Goal: Task Accomplishment & Management: Manage account settings

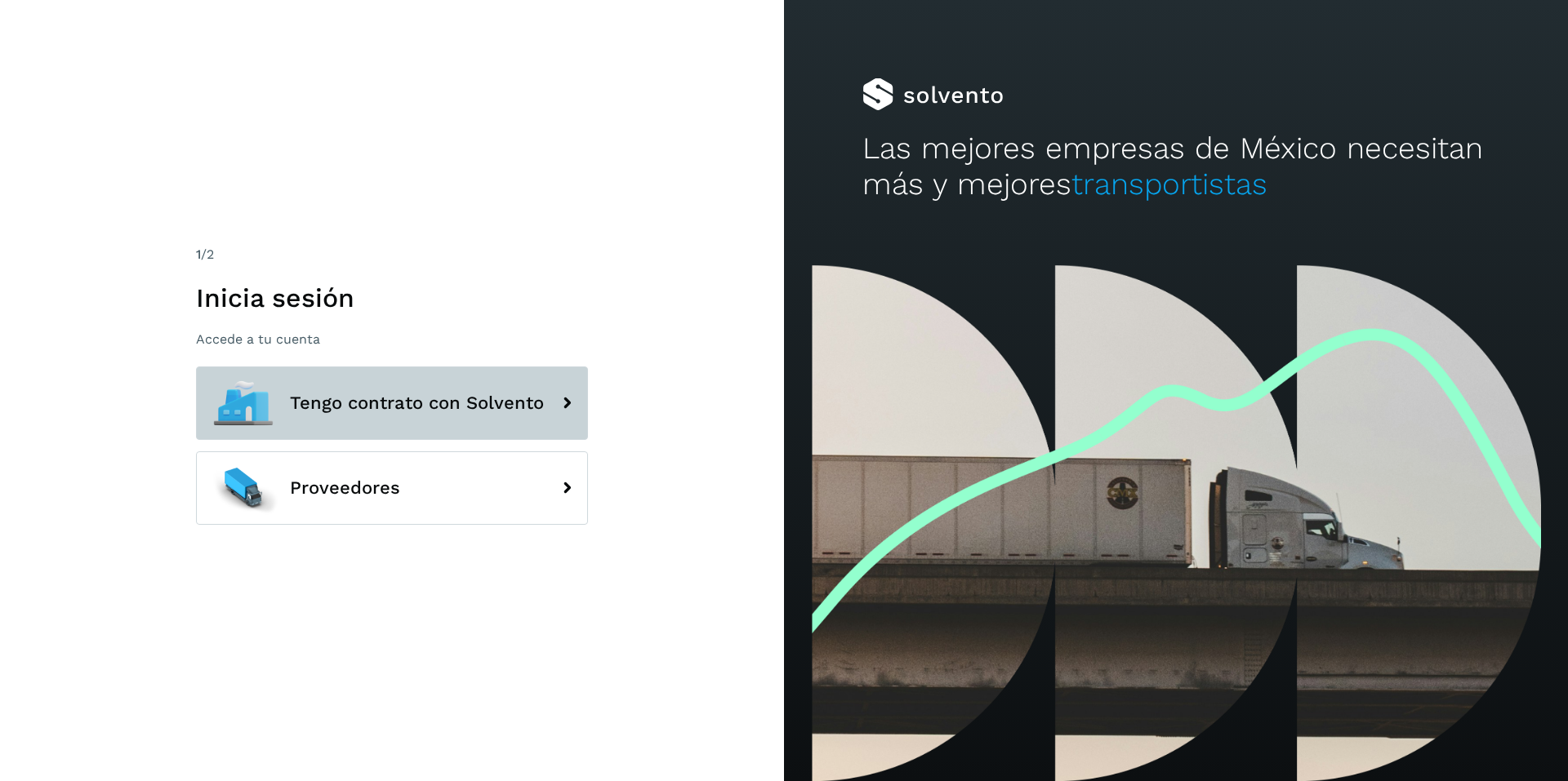
click at [357, 393] on span "Tengo contrato con Solvento" at bounding box center [417, 403] width 254 height 19
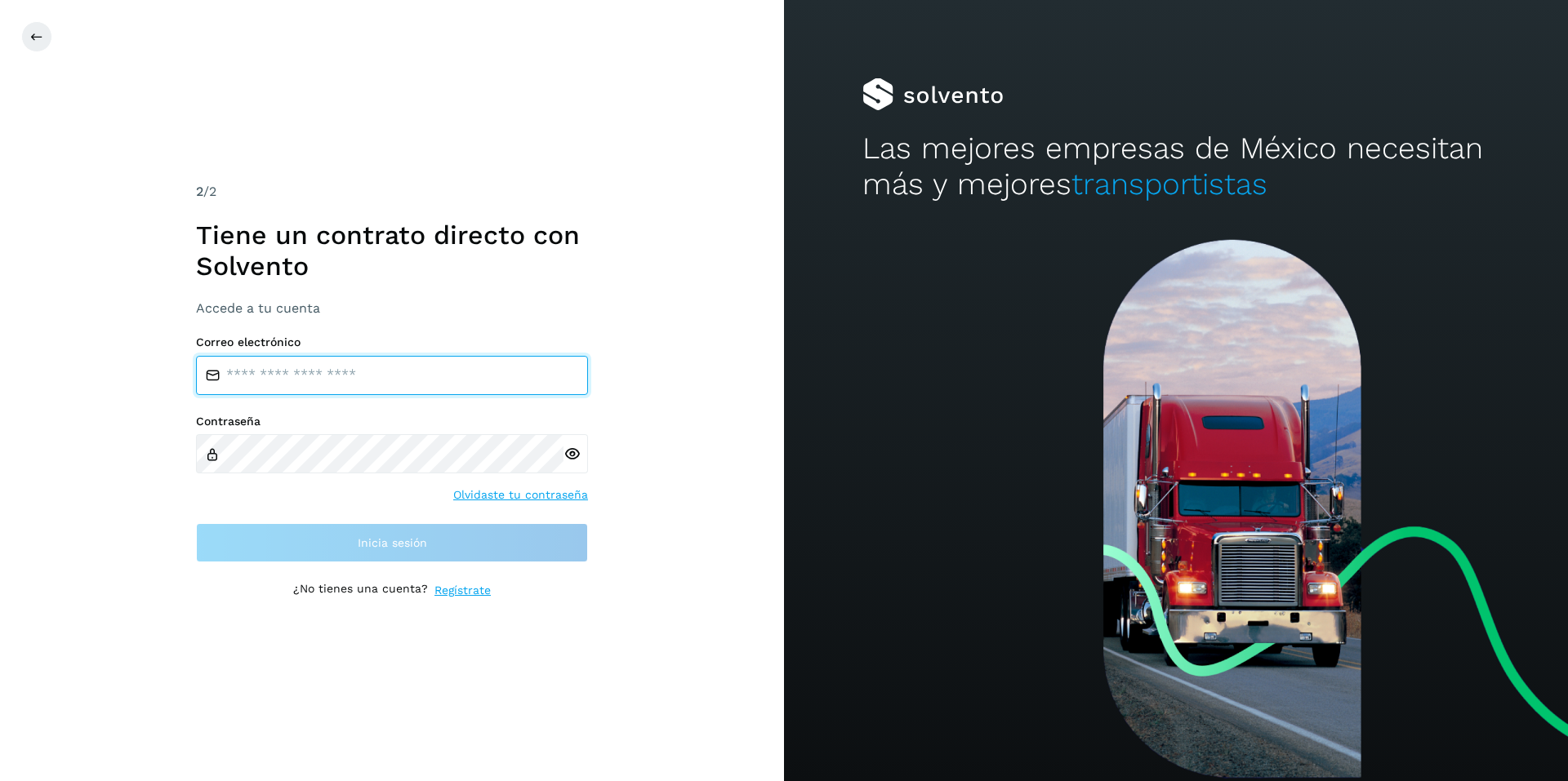
type input "**********"
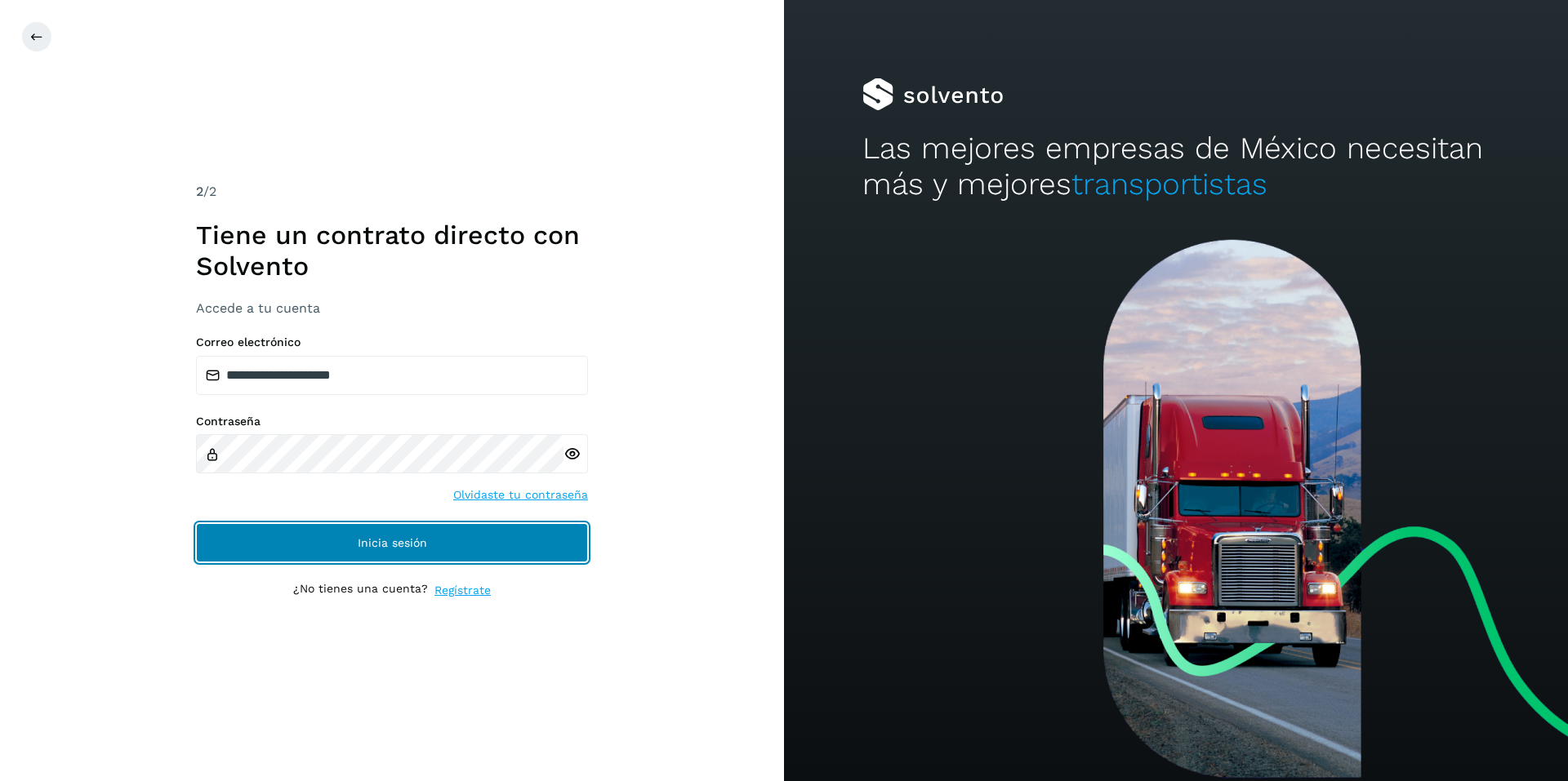
click at [379, 538] on span "Inicia sesión" at bounding box center [392, 543] width 69 height 12
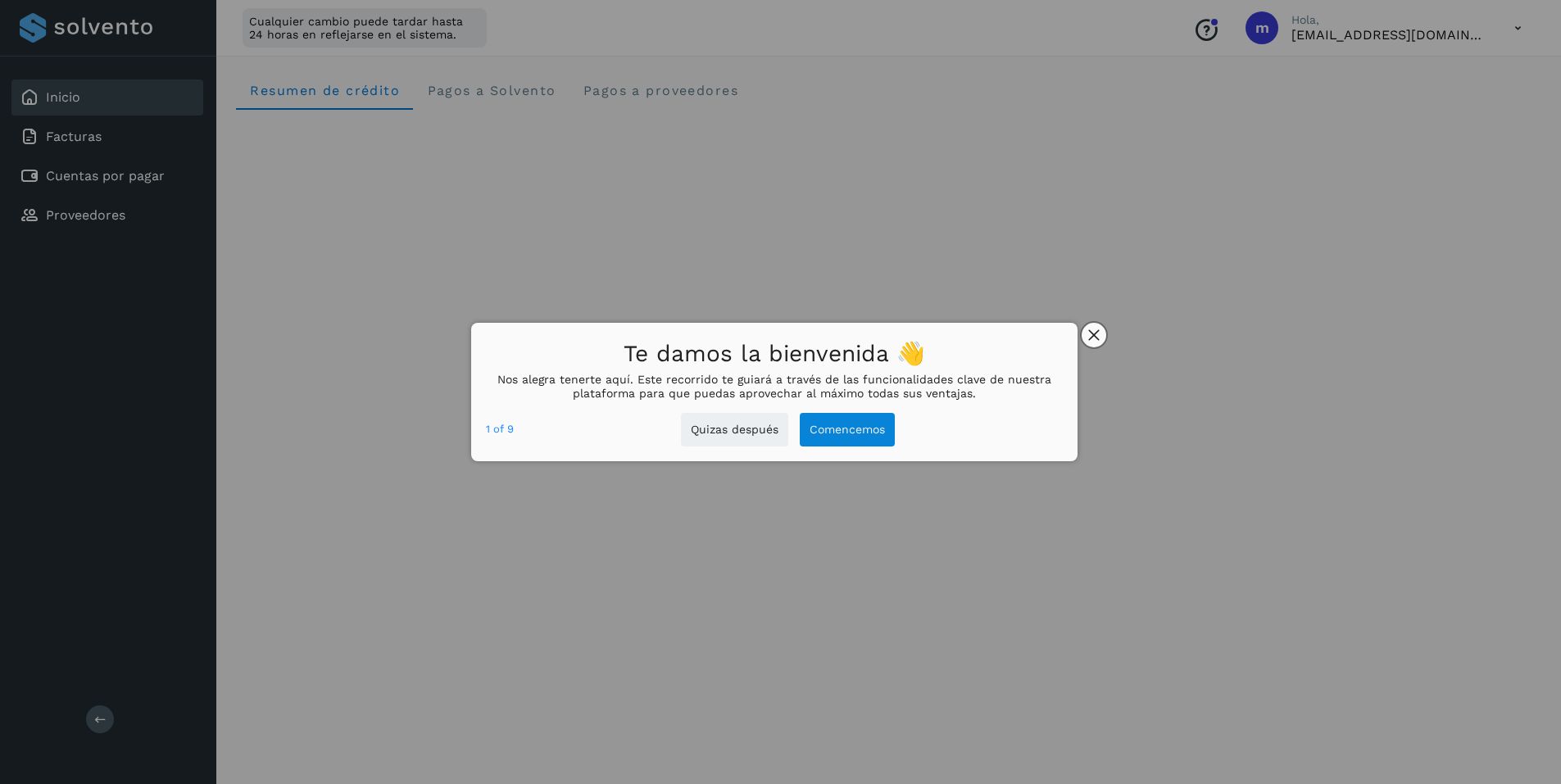
click at [1093, 336] on icon "close," at bounding box center [1093, 335] width 11 height 11
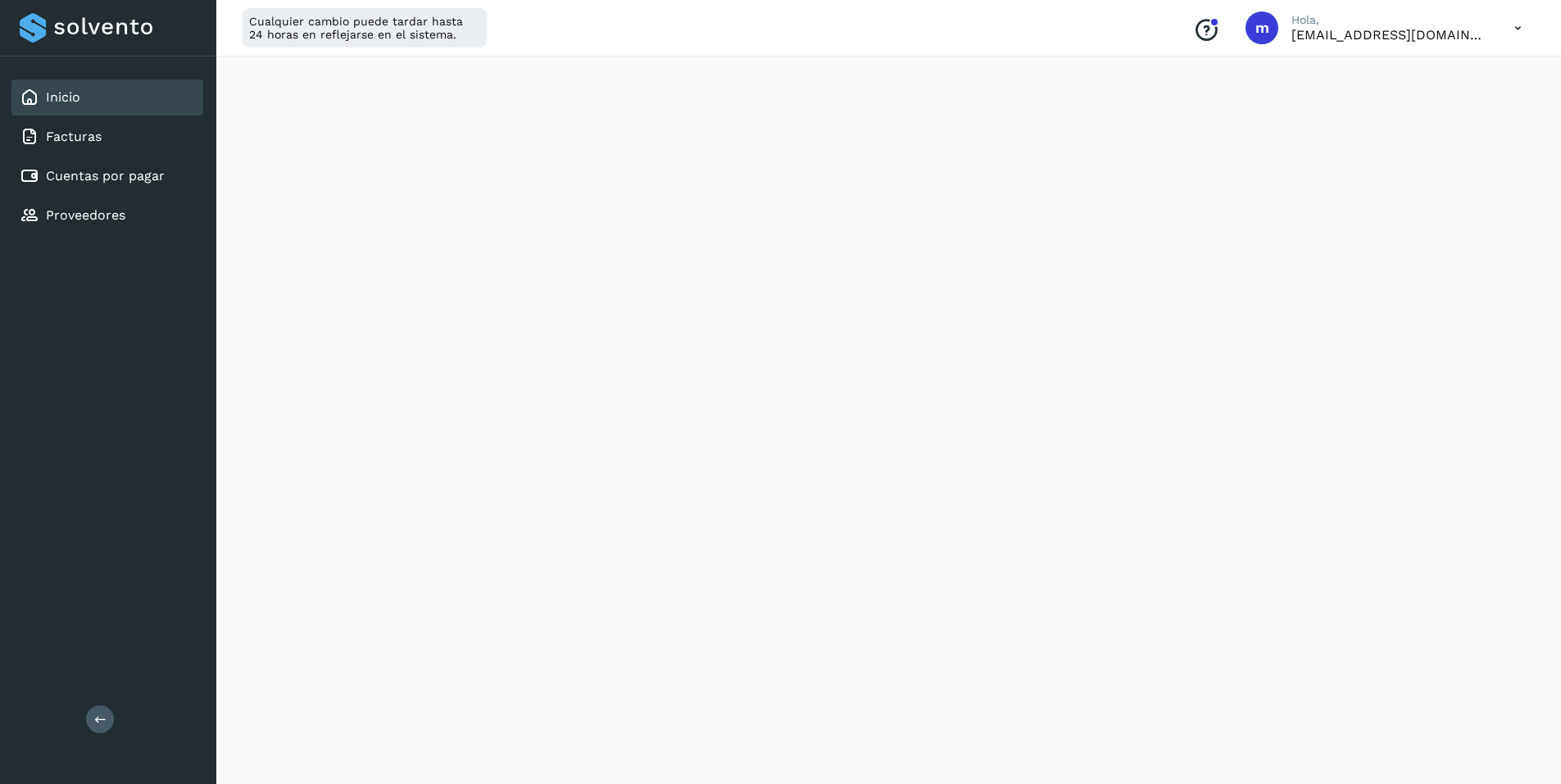
scroll to position [227, 0]
click at [102, 164] on div "Cuentas por pagar" at bounding box center [107, 176] width 192 height 36
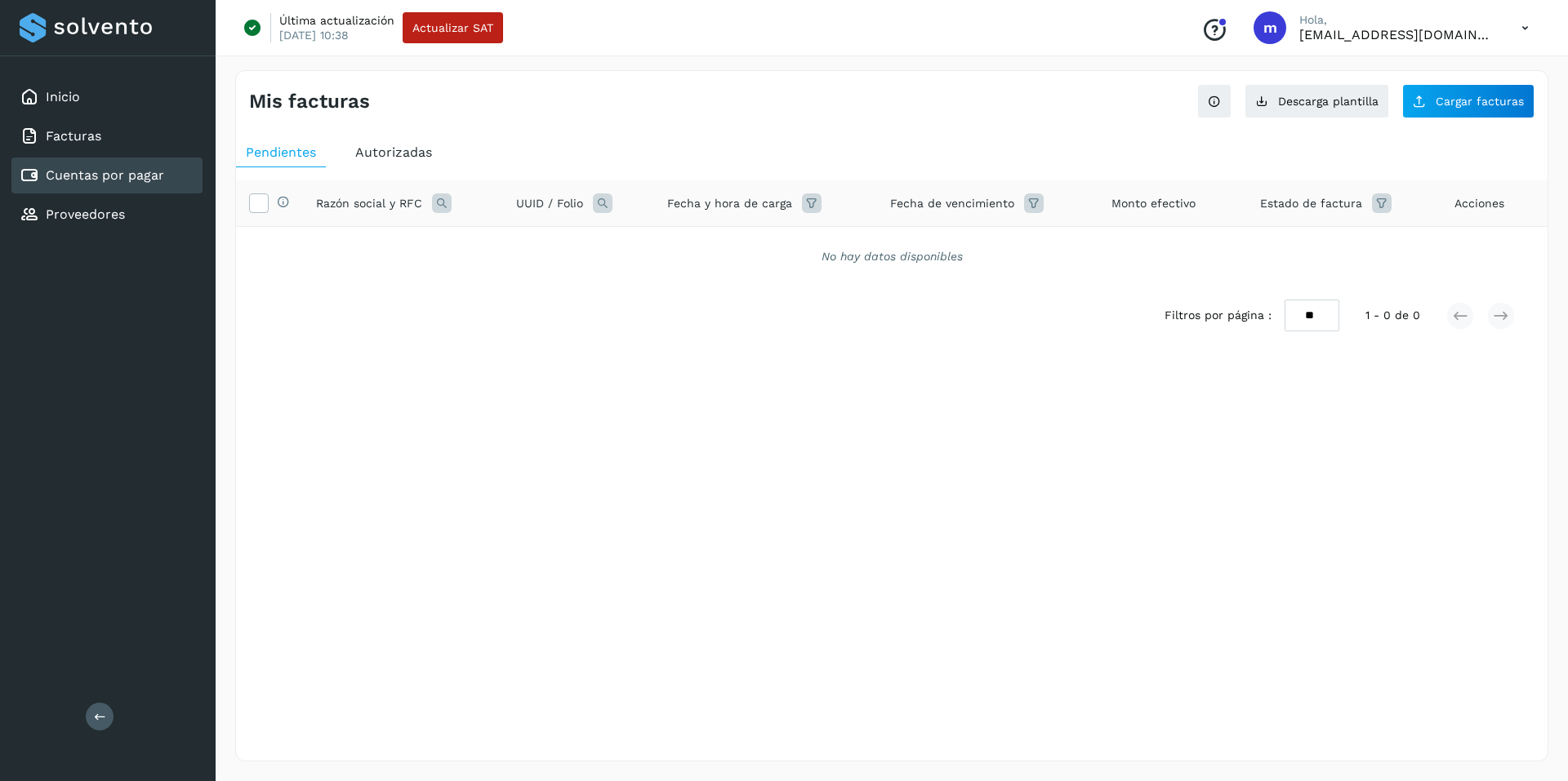
click at [405, 151] on span "Autorizadas" at bounding box center [394, 152] width 77 height 16
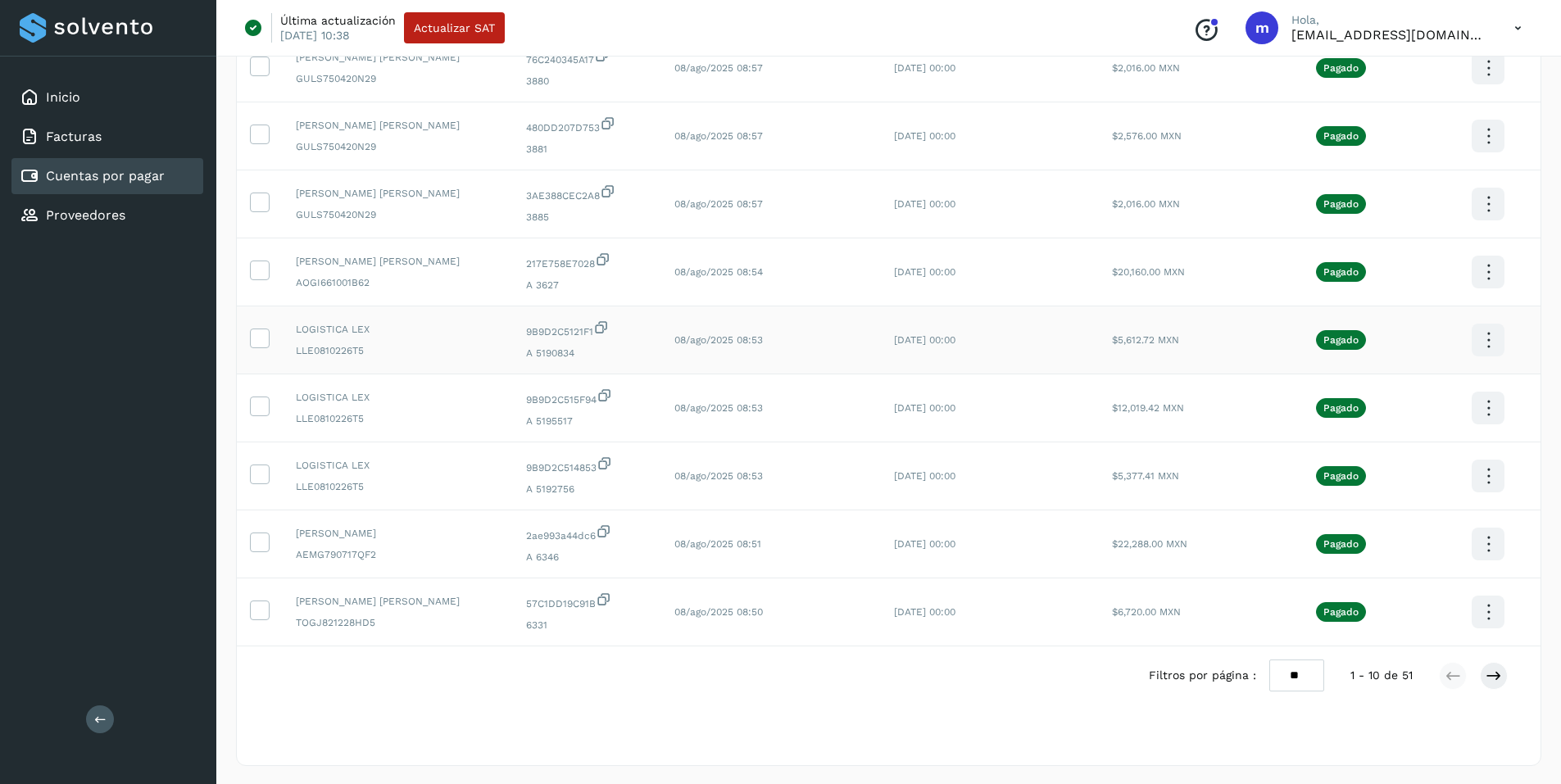
scroll to position [263, 0]
click at [1499, 673] on icon at bounding box center [1494, 674] width 17 height 17
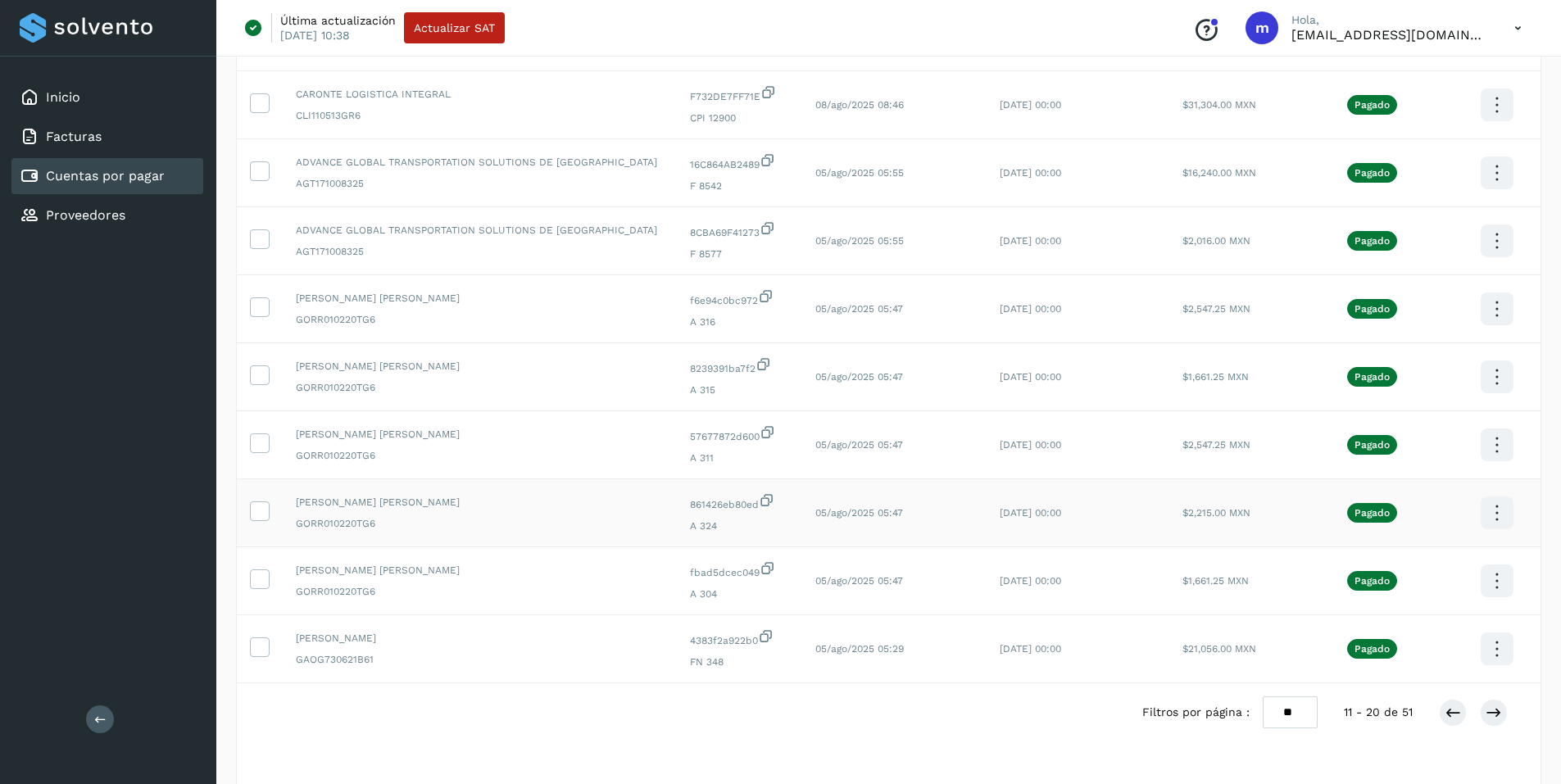
scroll to position [246, 0]
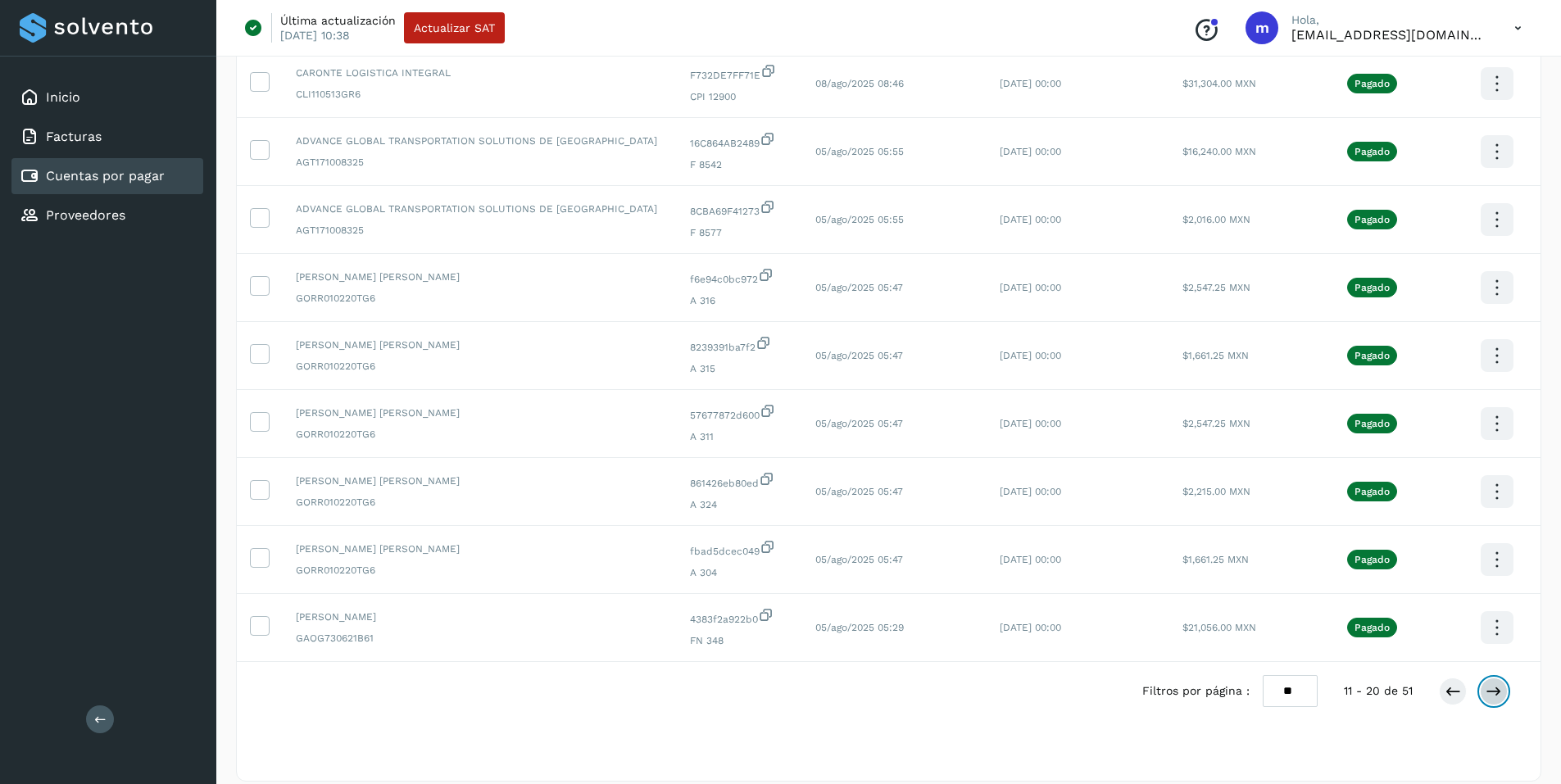
click at [1497, 694] on icon at bounding box center [1494, 692] width 17 height 17
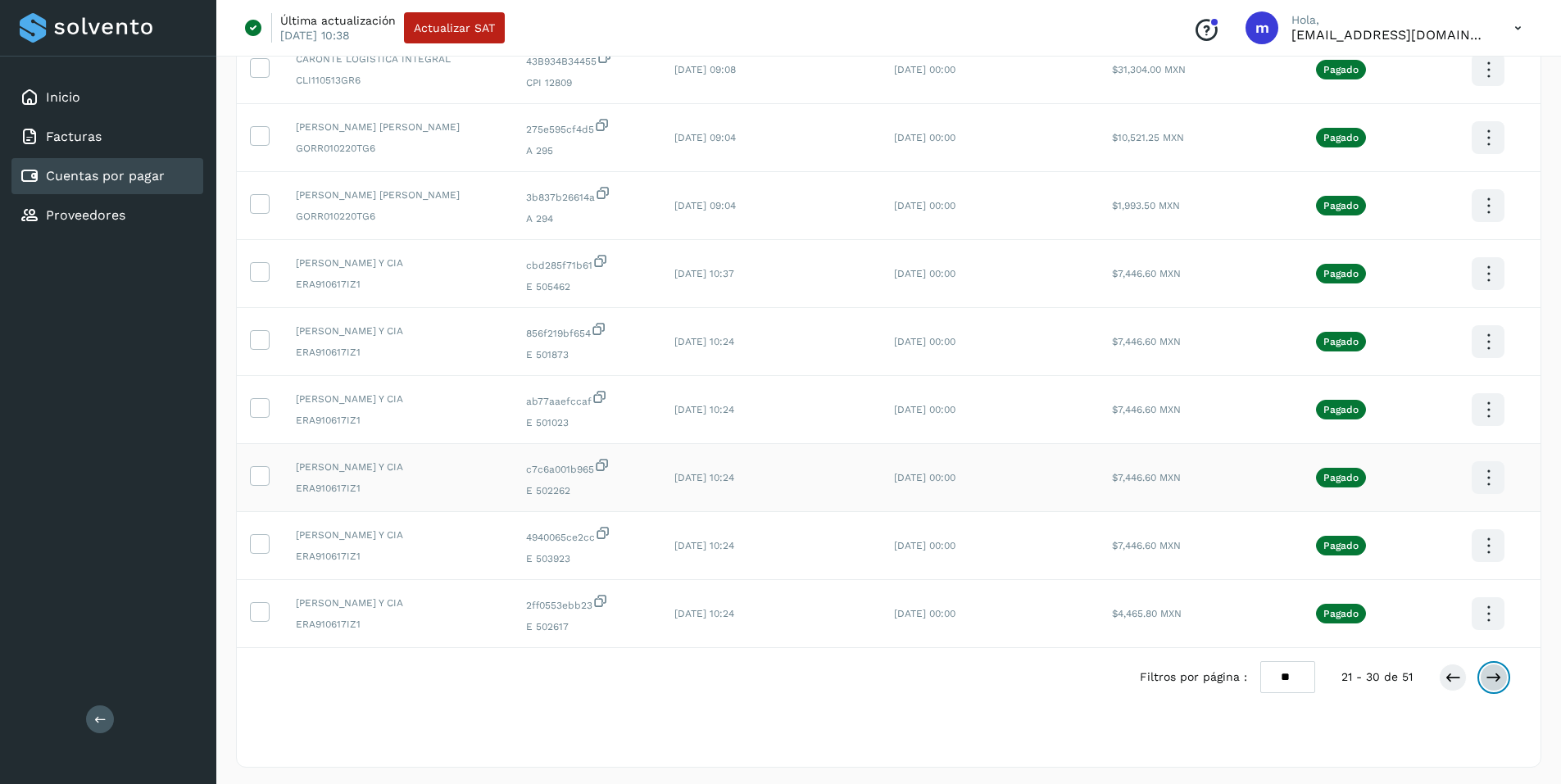
scroll to position [263, 0]
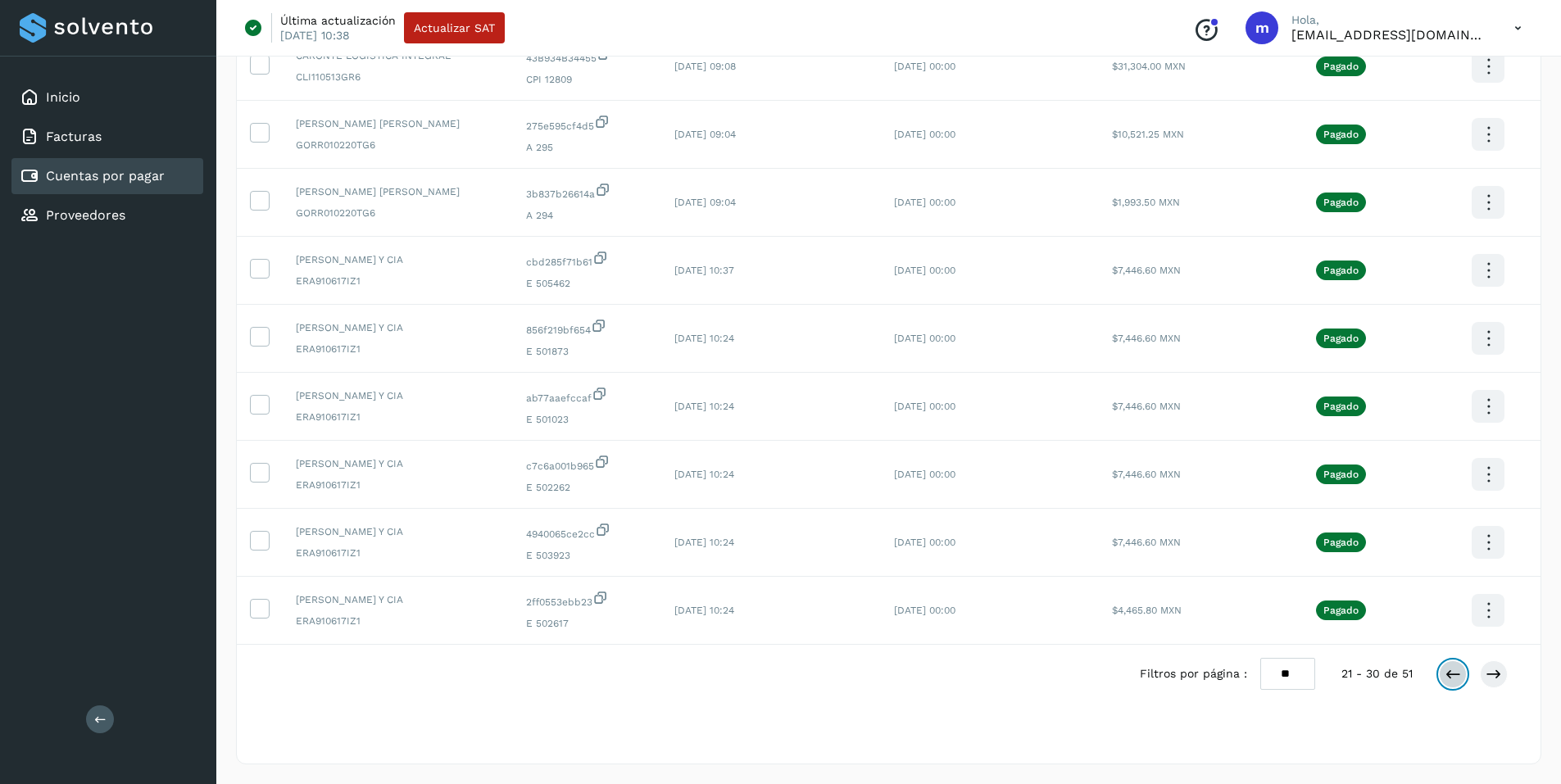
click at [1450, 678] on icon at bounding box center [1453, 674] width 17 height 17
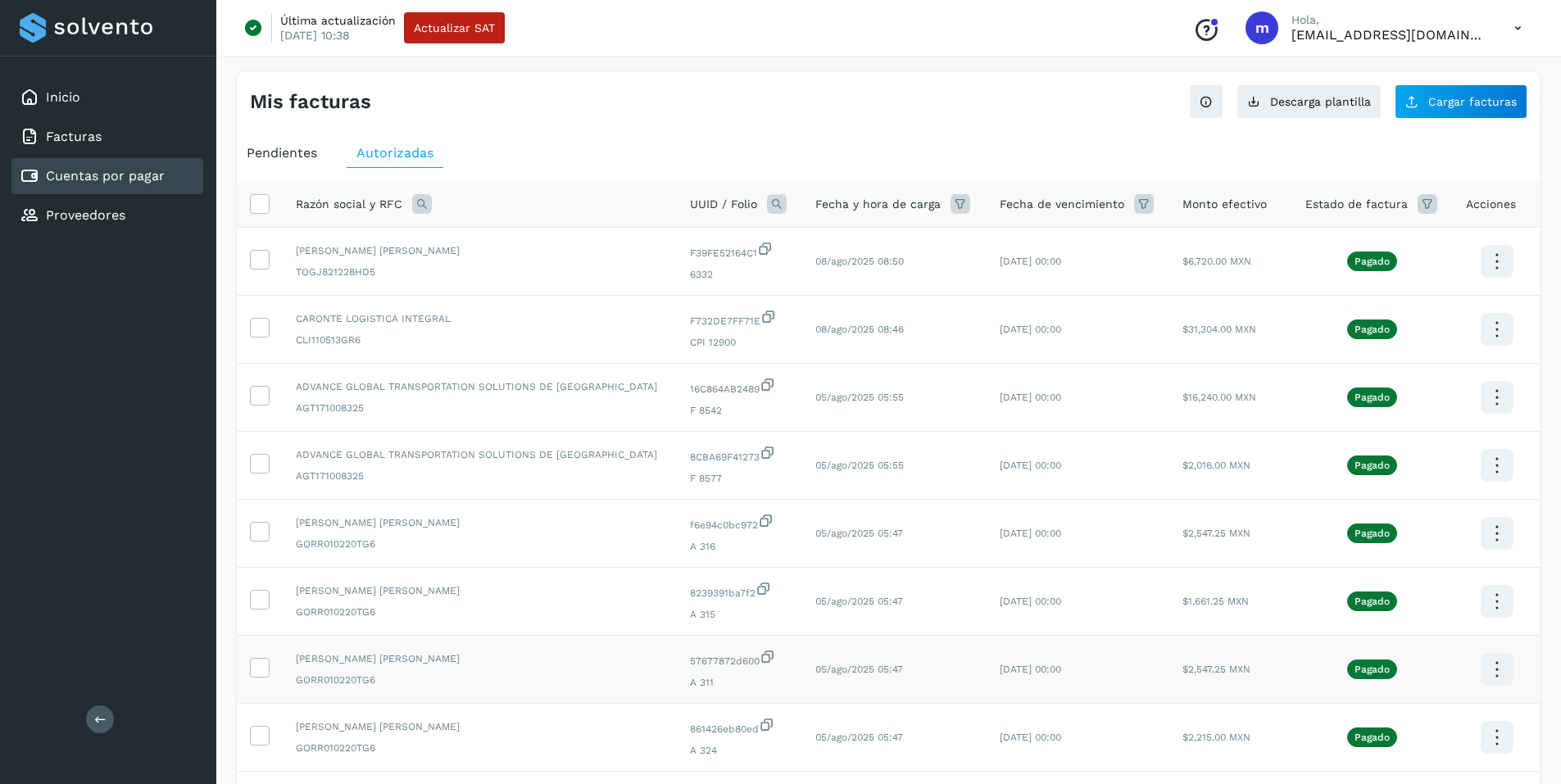
scroll to position [82, 0]
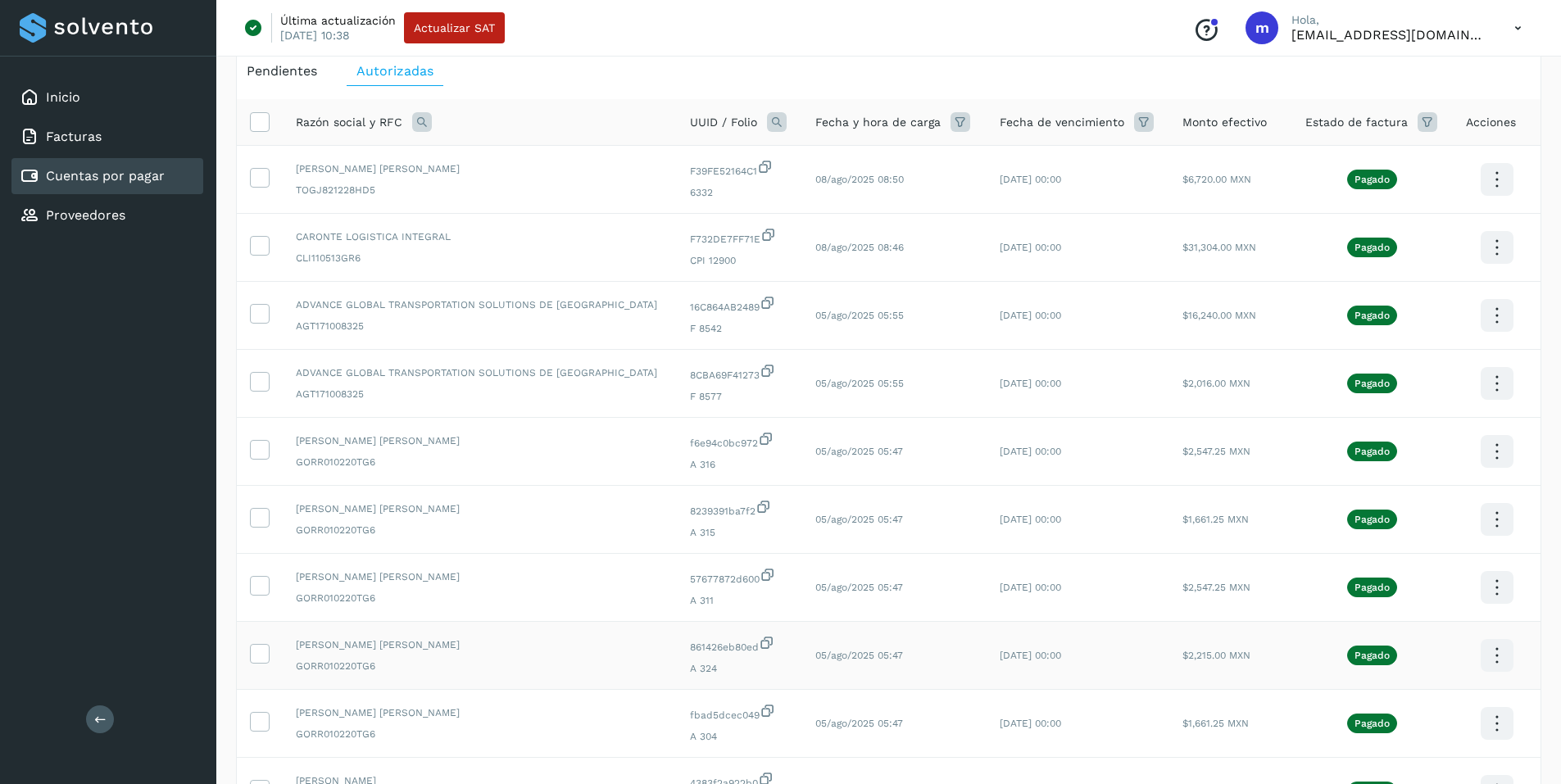
click at [1487, 199] on icon at bounding box center [1496, 179] width 39 height 39
click at [1514, 26] on div at bounding box center [780, 392] width 1561 height 784
click at [1518, 27] on icon at bounding box center [1518, 29] width 34 height 34
click at [1382, 104] on div "Cerrar sesión" at bounding box center [1436, 105] width 195 height 31
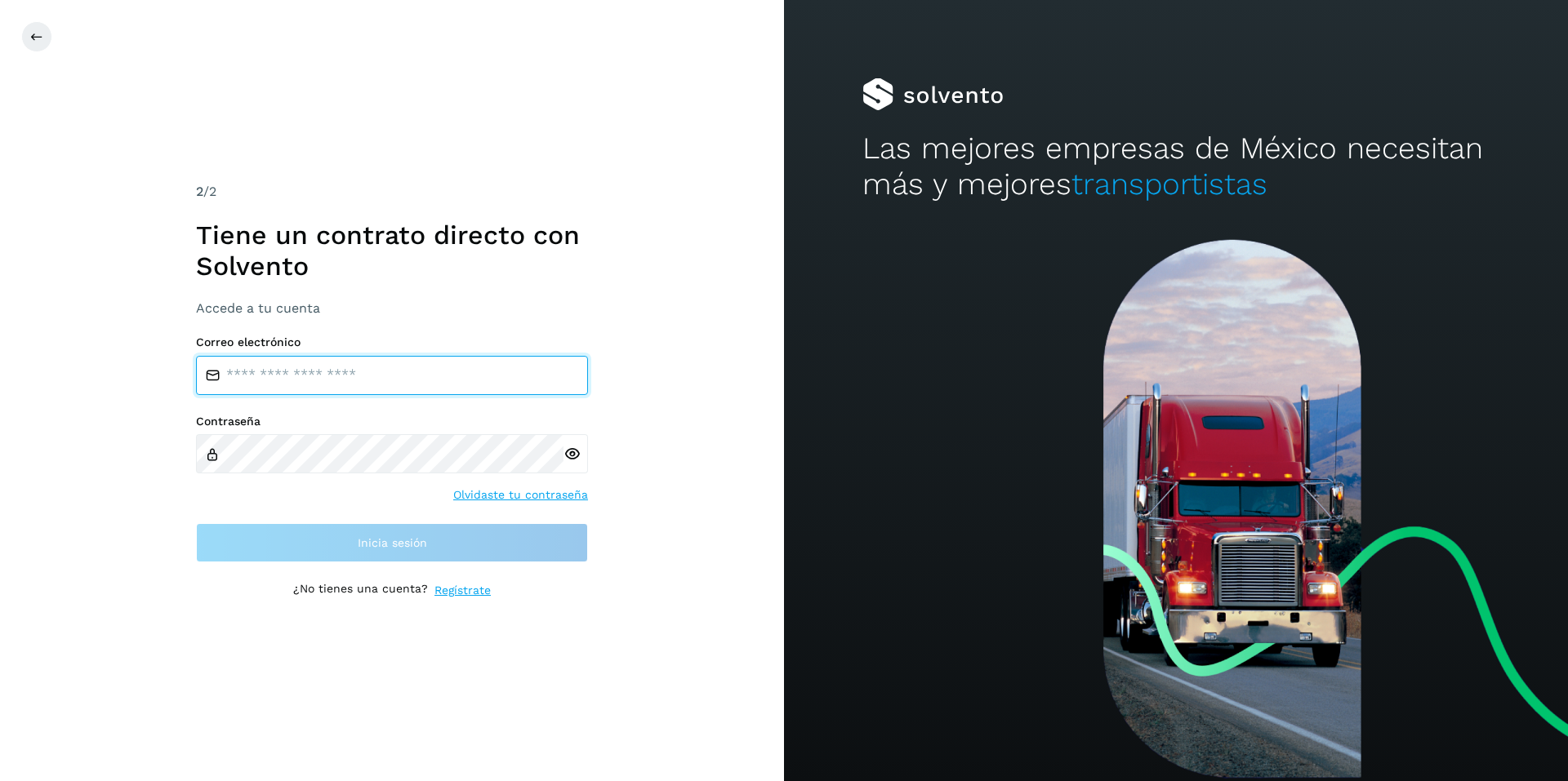
type input "**********"
